Goal: Check status: Check status

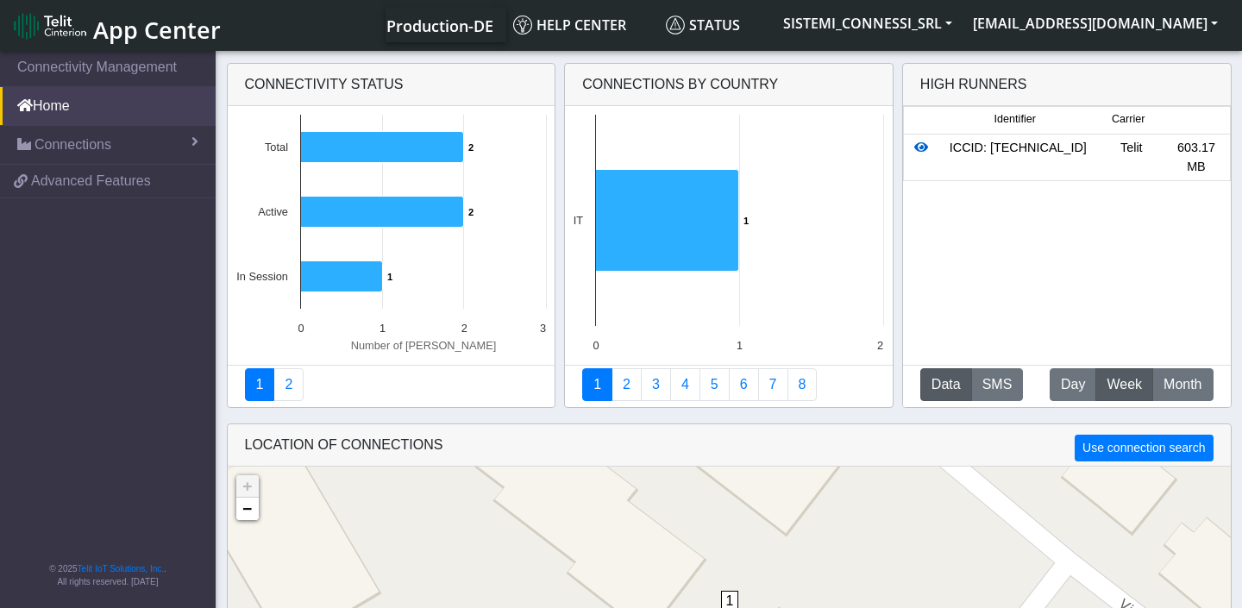
click at [921, 146] on icon at bounding box center [921, 147] width 14 height 12
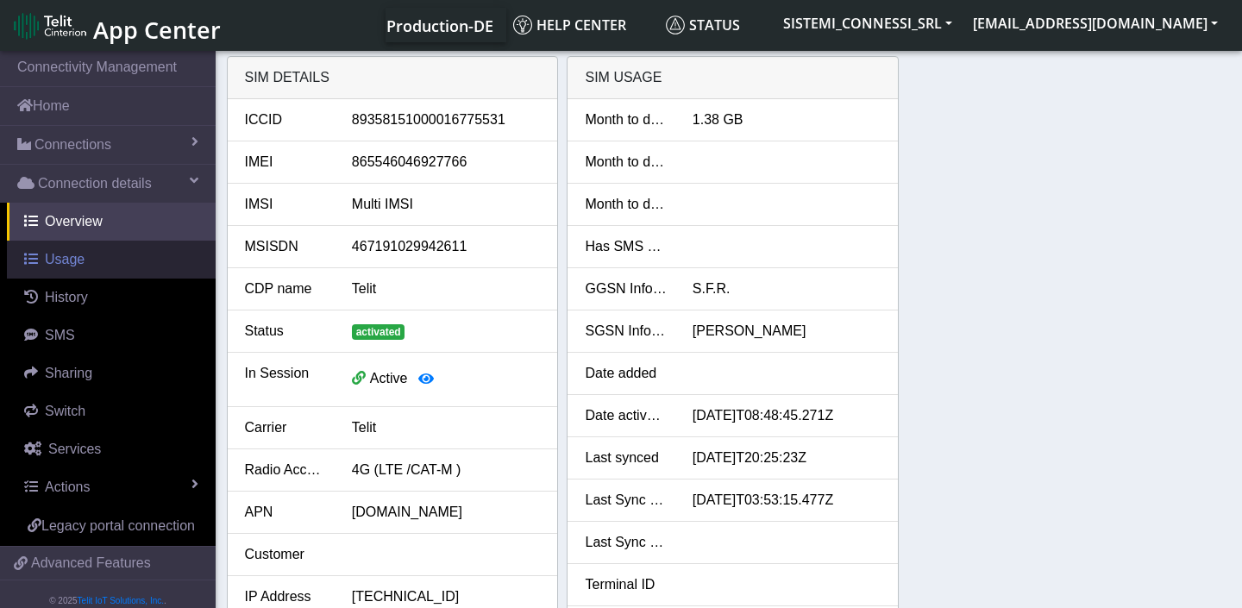
click at [97, 260] on link "Usage" at bounding box center [111, 260] width 209 height 38
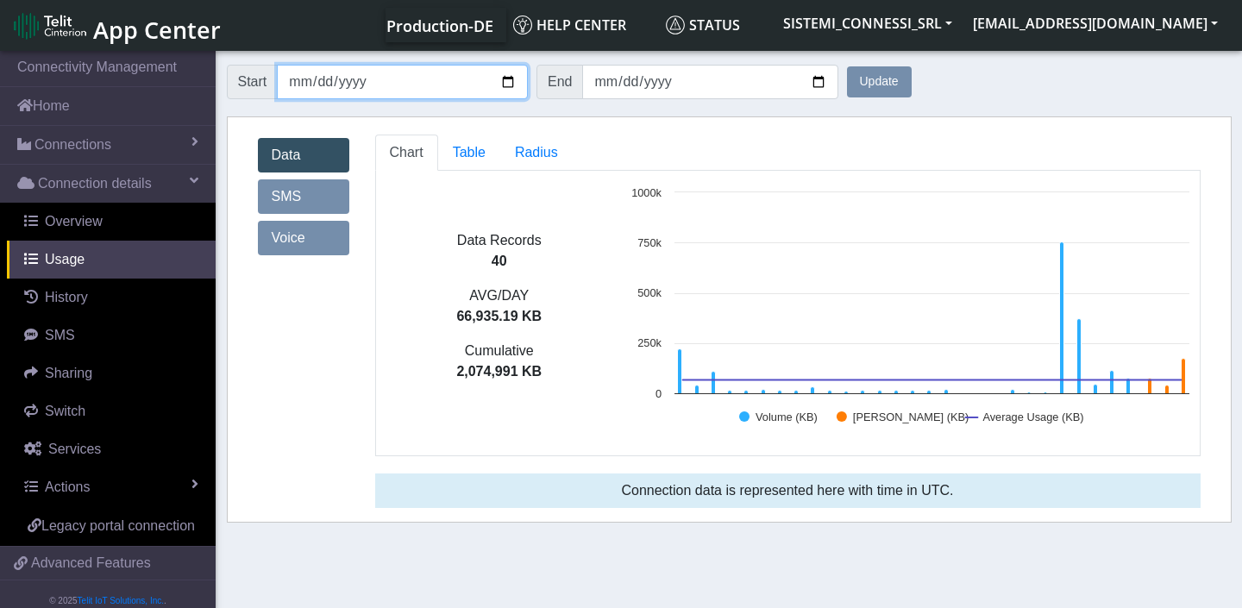
click at [503, 83] on input "[DATE]" at bounding box center [402, 82] width 251 height 35
type input "[DATE]"
click at [863, 85] on button "Update" at bounding box center [879, 81] width 65 height 31
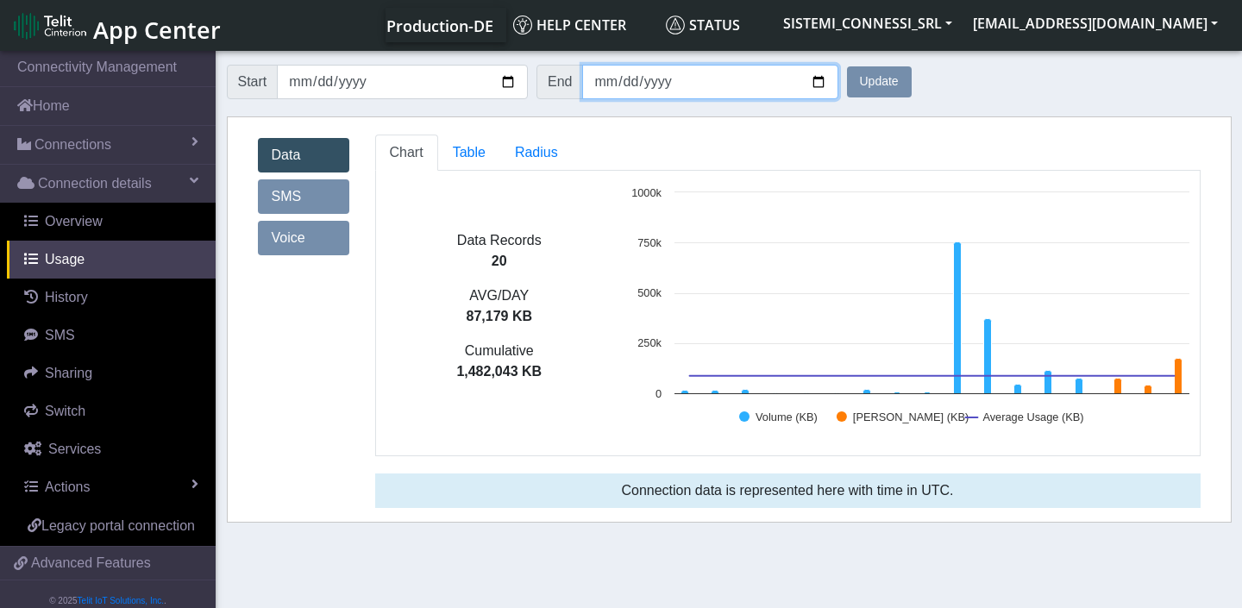
click at [817, 89] on input "[DATE]" at bounding box center [709, 82] width 255 height 35
type input "[DATE]"
click at [874, 82] on button "Update" at bounding box center [879, 81] width 65 height 31
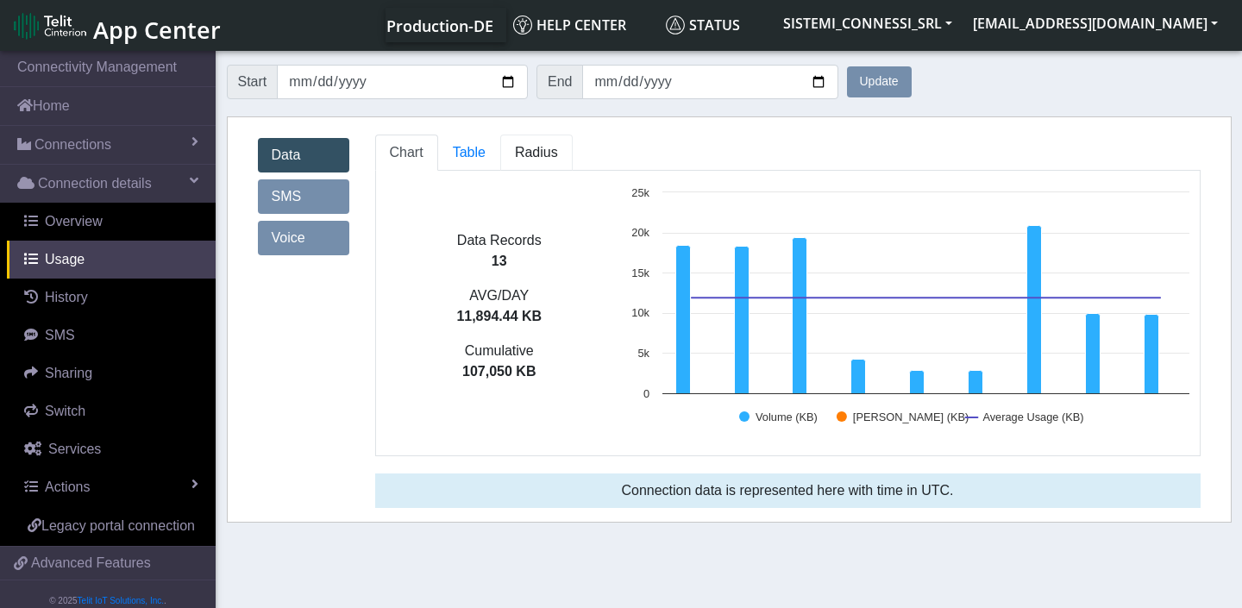
click at [530, 160] on span "Radius" at bounding box center [536, 152] width 43 height 15
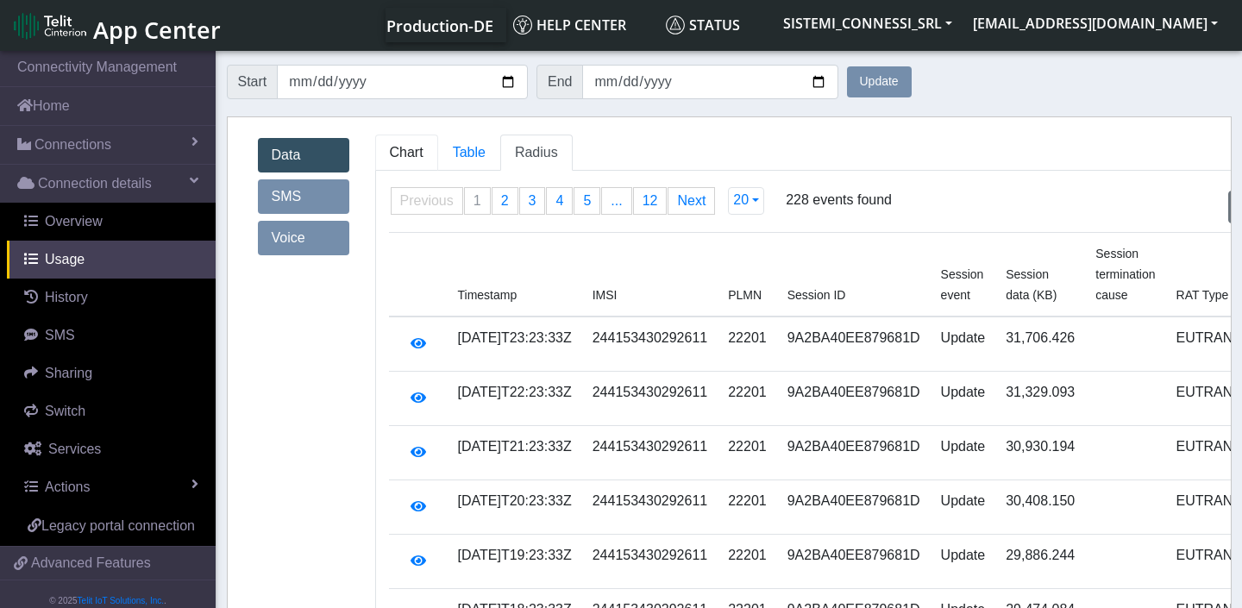
click at [417, 149] on span "Chart" at bounding box center [407, 152] width 34 height 15
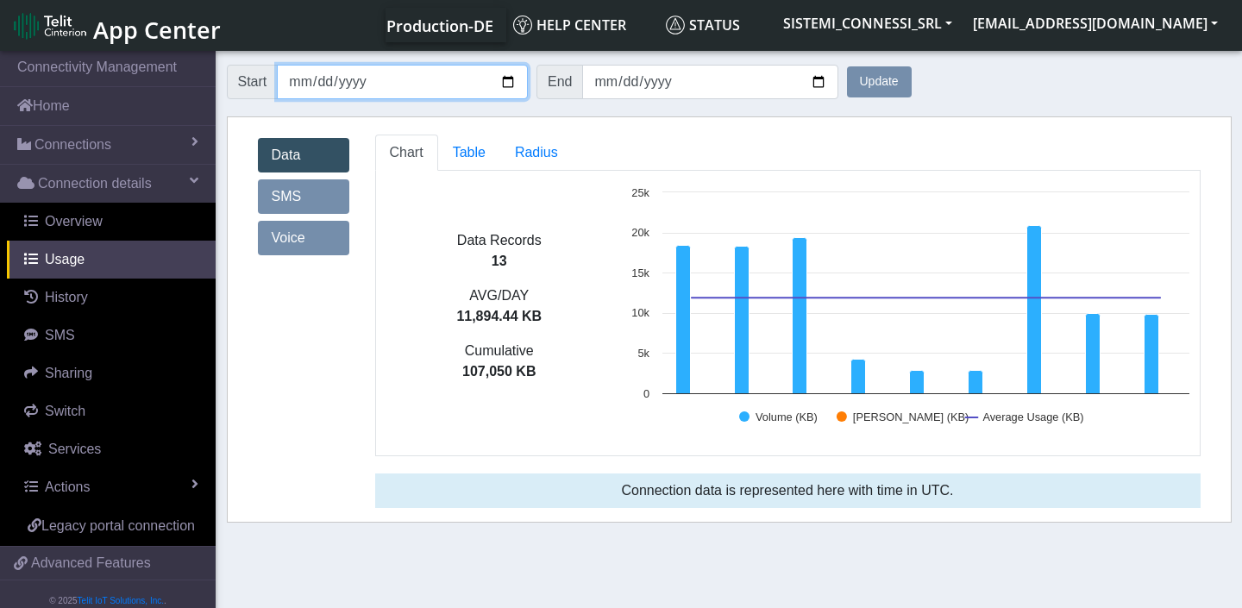
click at [507, 80] on input "[DATE]" at bounding box center [402, 82] width 251 height 35
type input "[DATE]"
click at [890, 83] on button "Update" at bounding box center [879, 81] width 65 height 31
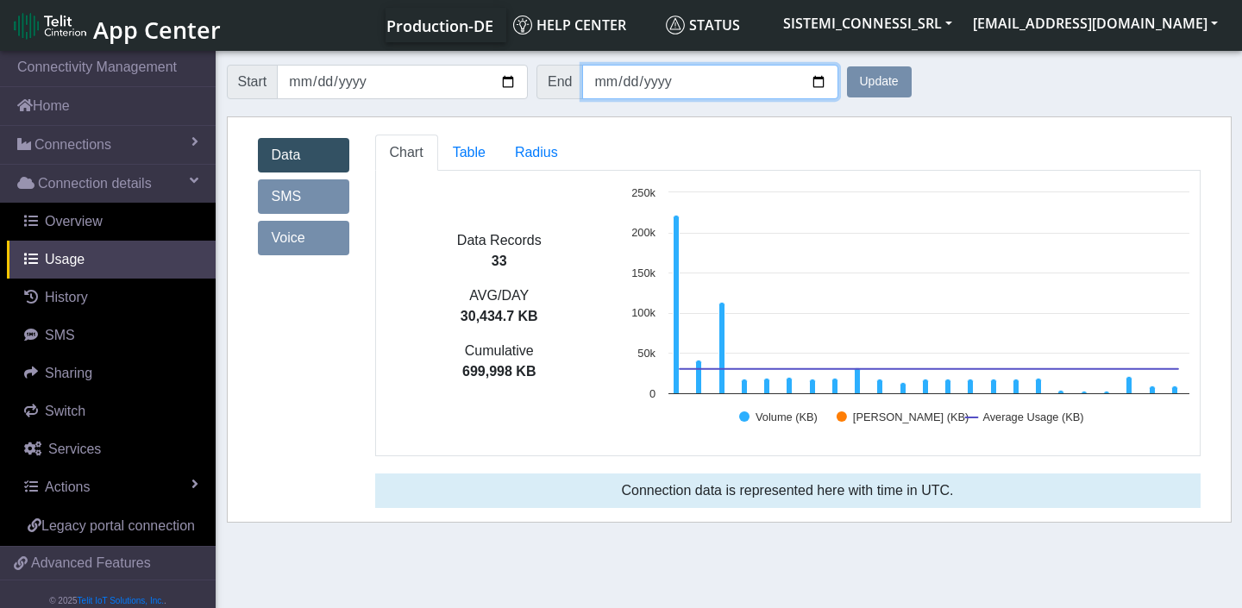
click at [813, 81] on input "[DATE]" at bounding box center [709, 82] width 255 height 35
type input "[DATE]"
click at [855, 81] on button "Update" at bounding box center [879, 81] width 65 height 31
